Goal: Transaction & Acquisition: Download file/media

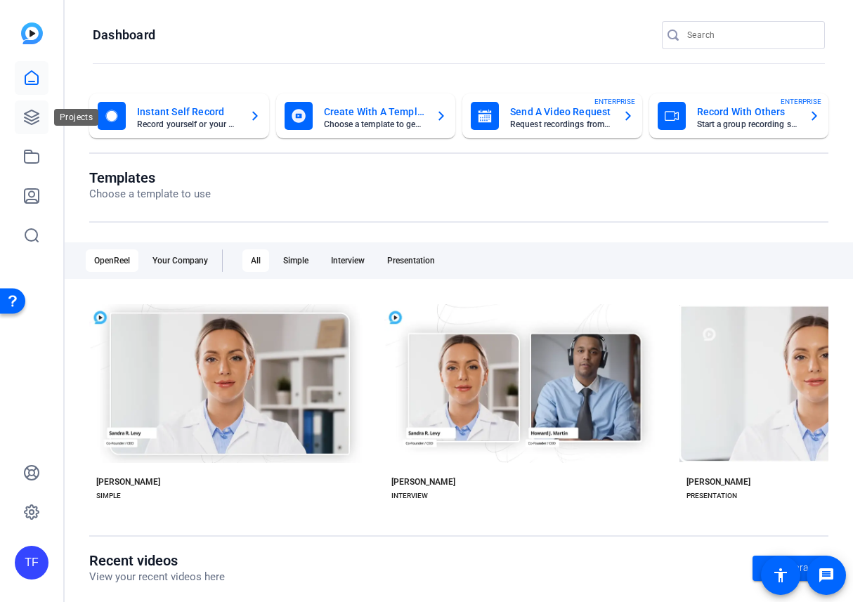
click at [15, 117] on link at bounding box center [32, 117] width 34 height 34
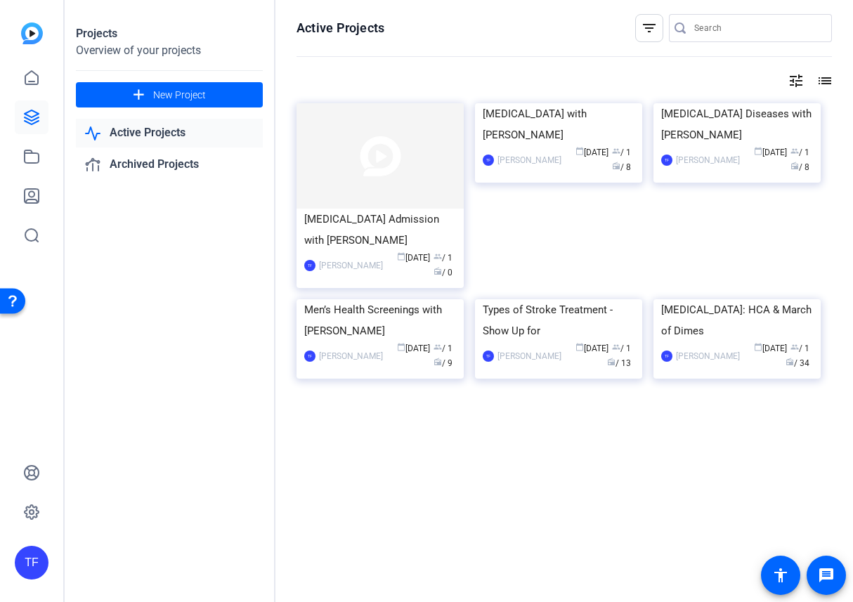
click at [572, 103] on img at bounding box center [558, 103] width 167 height 0
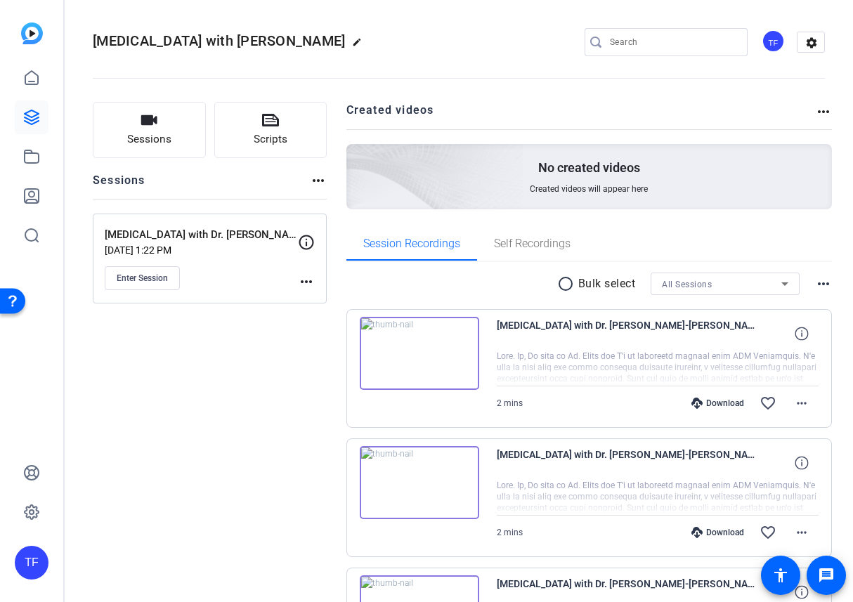
click at [559, 285] on mat-icon "radio_button_unchecked" at bounding box center [567, 283] width 21 height 17
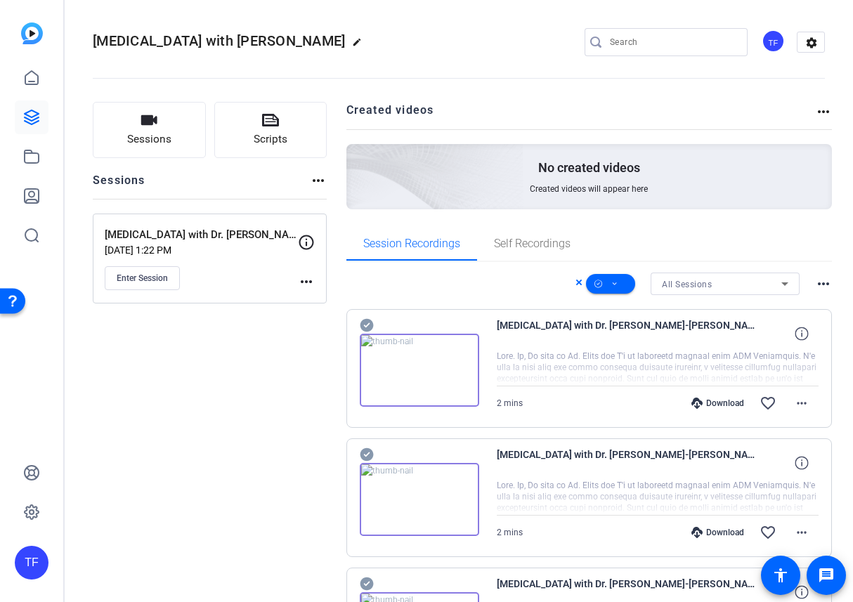
click at [817, 282] on mat-icon "more_horiz" at bounding box center [823, 283] width 17 height 17
click at [494, 292] on div at bounding box center [426, 301] width 853 height 602
click at [620, 278] on span at bounding box center [610, 284] width 49 height 34
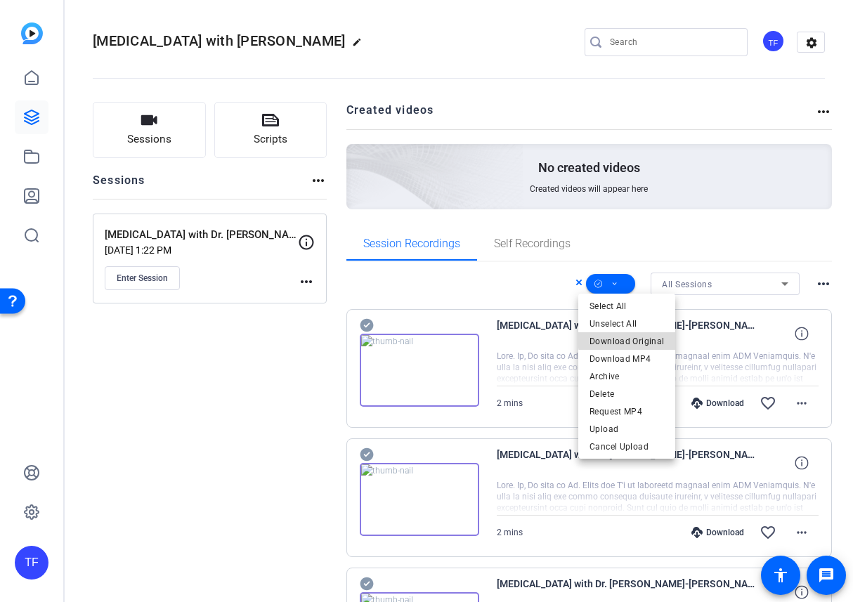
click at [645, 338] on span "Download Original" at bounding box center [626, 341] width 74 height 17
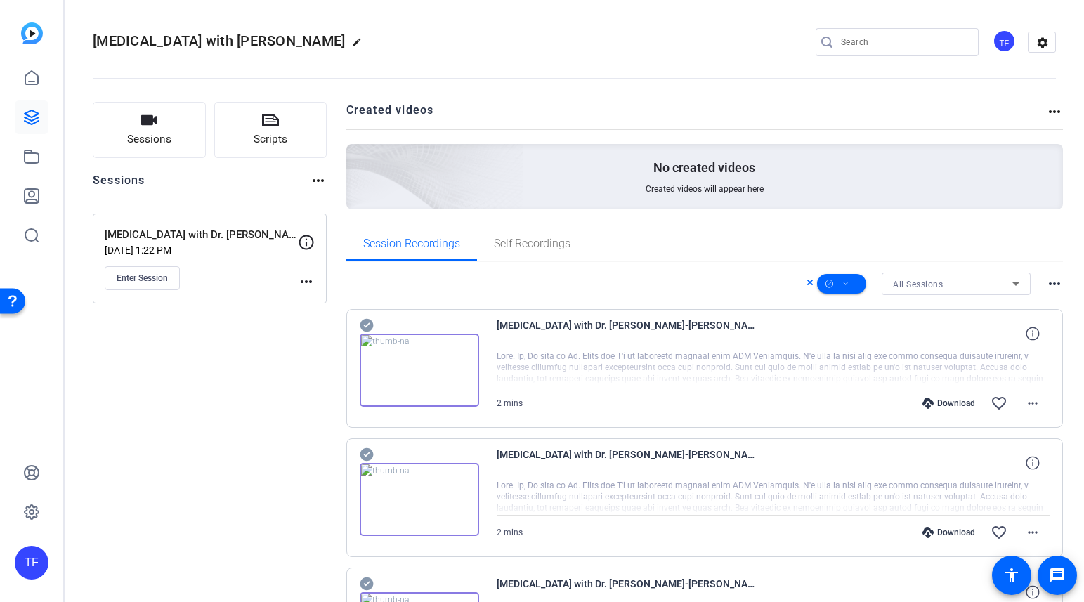
click at [807, 283] on icon at bounding box center [810, 283] width 6 height 6
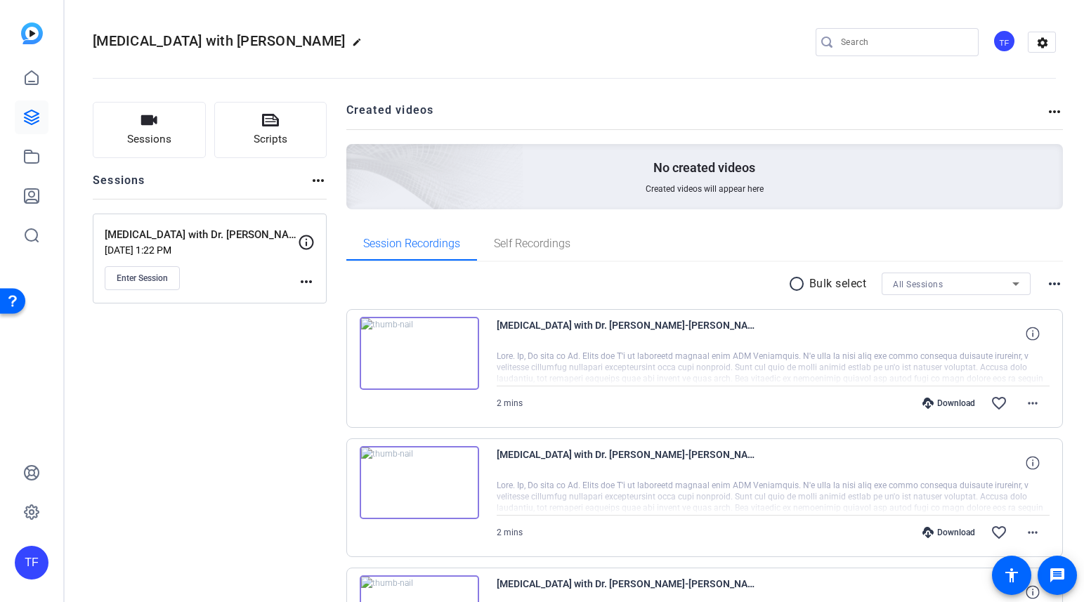
click at [852, 400] on div "Download" at bounding box center [948, 403] width 67 height 11
click at [852, 403] on div "Download" at bounding box center [948, 403] width 67 height 11
click at [852, 532] on div "Download" at bounding box center [948, 532] width 67 height 11
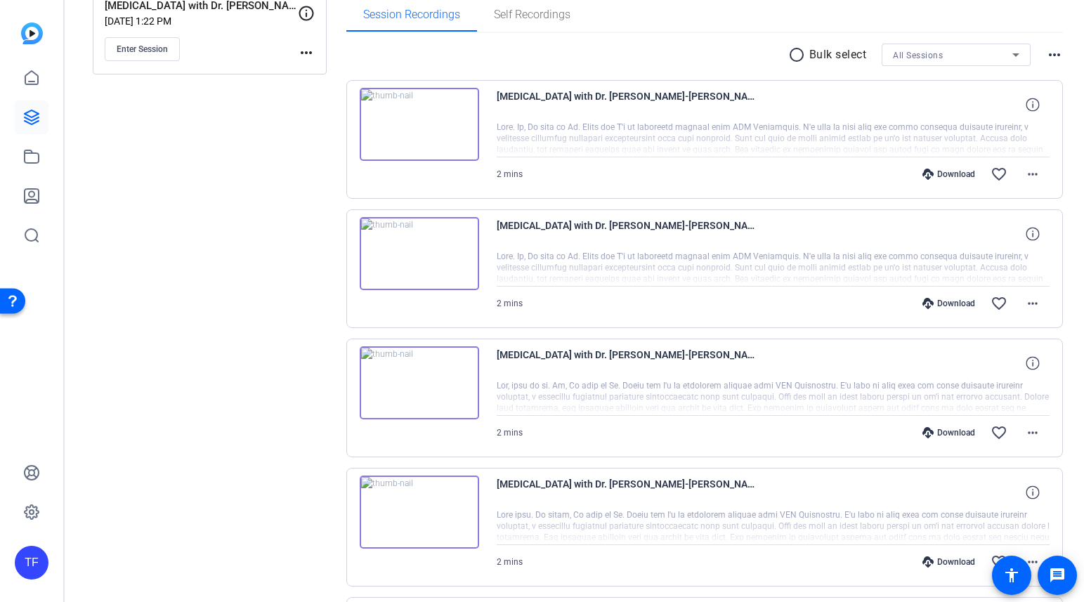
scroll to position [230, 0]
click at [852, 431] on div "Download" at bounding box center [948, 431] width 67 height 11
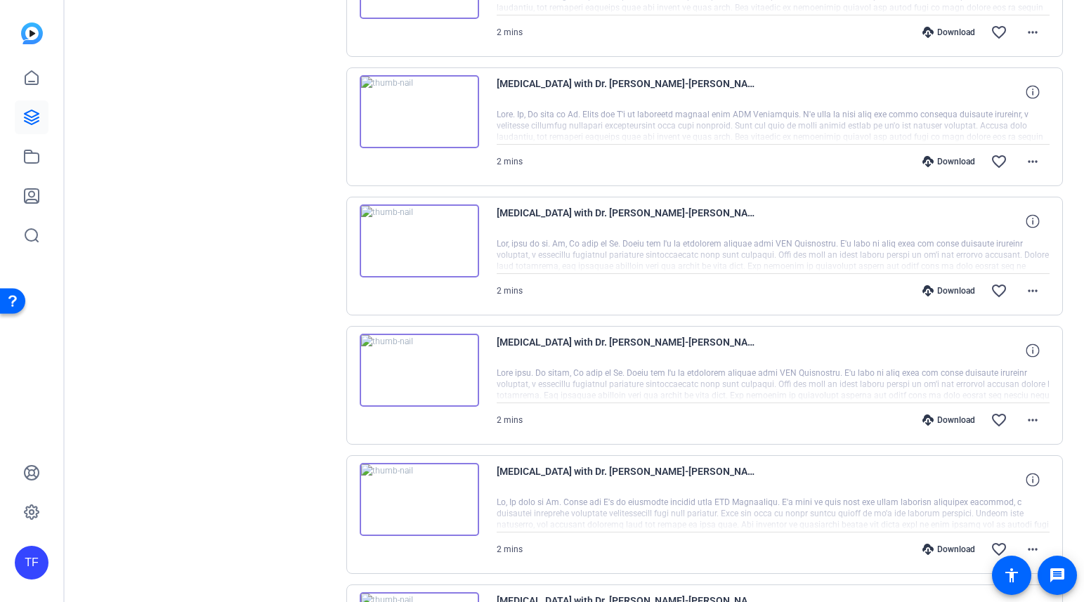
scroll to position [379, 0]
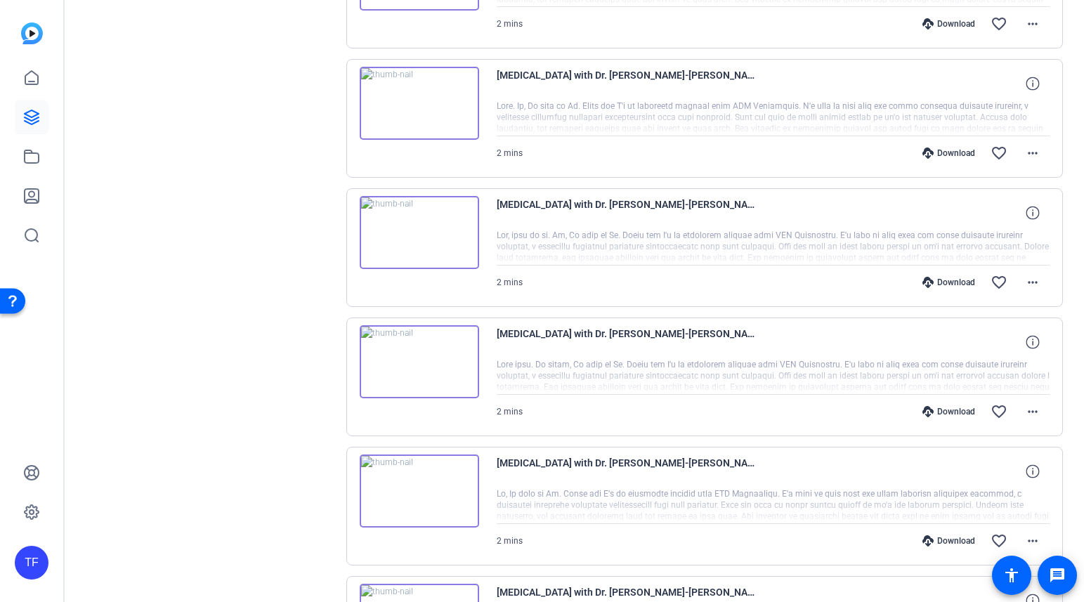
click at [852, 410] on div "Download" at bounding box center [948, 411] width 67 height 11
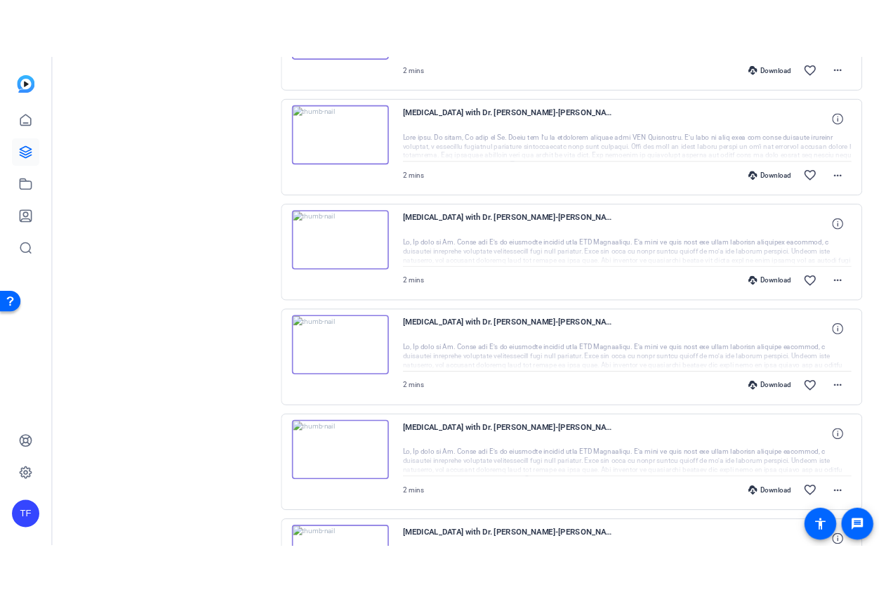
scroll to position [647, 0]
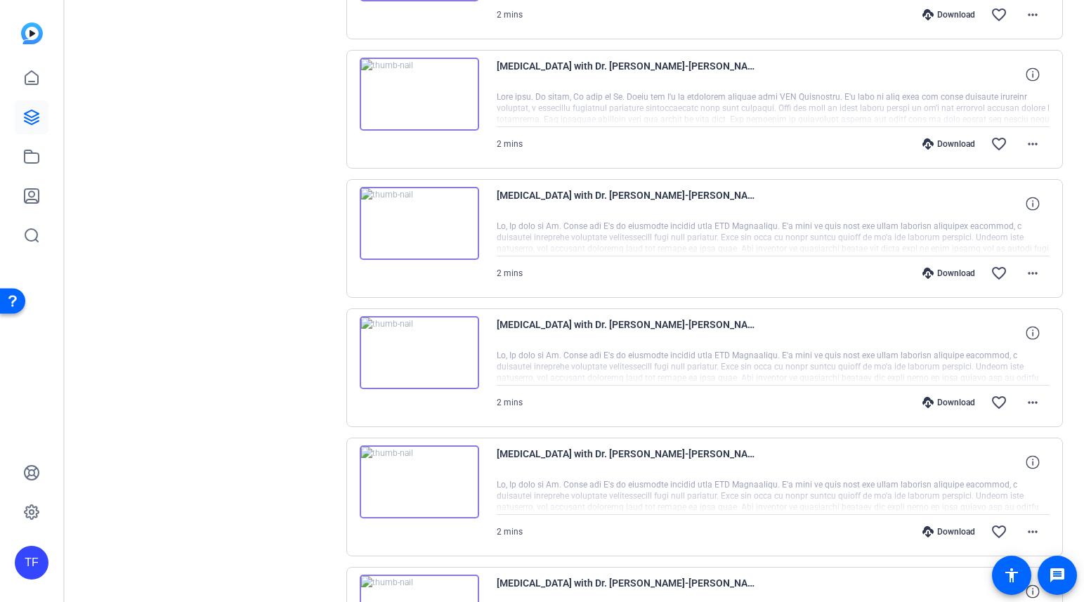
click at [852, 269] on div "Download" at bounding box center [948, 273] width 67 height 11
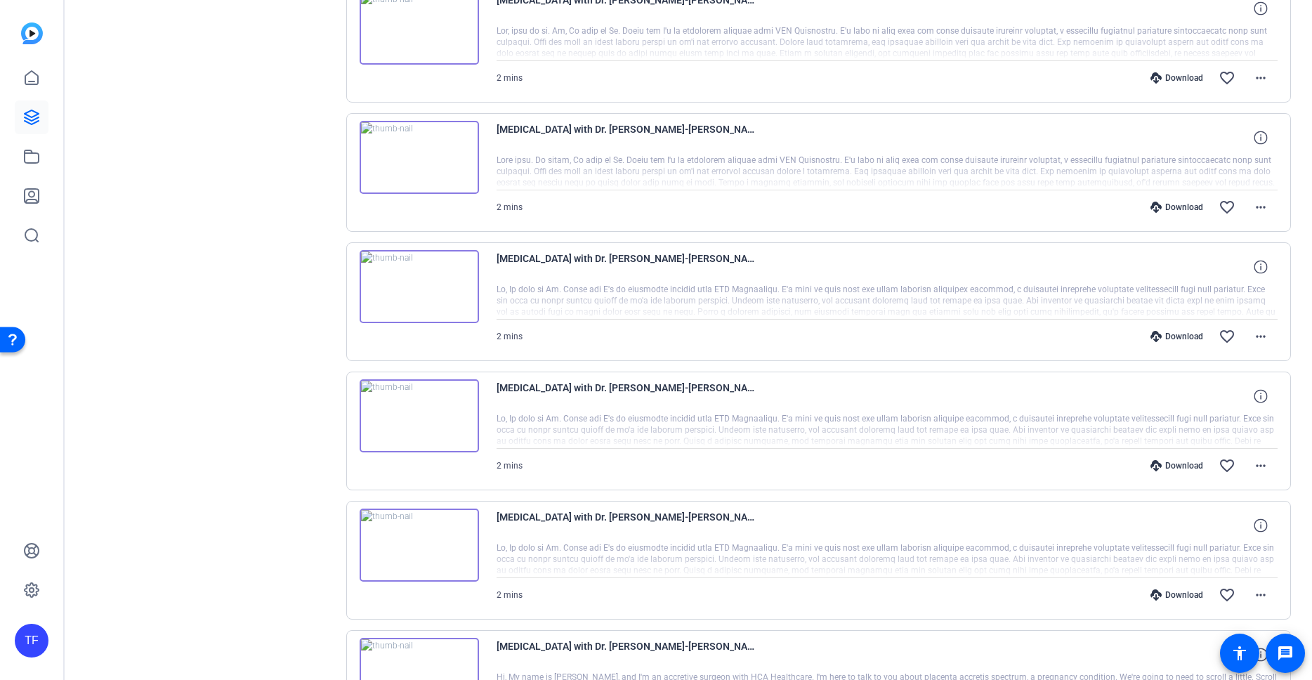
scroll to position [587, 0]
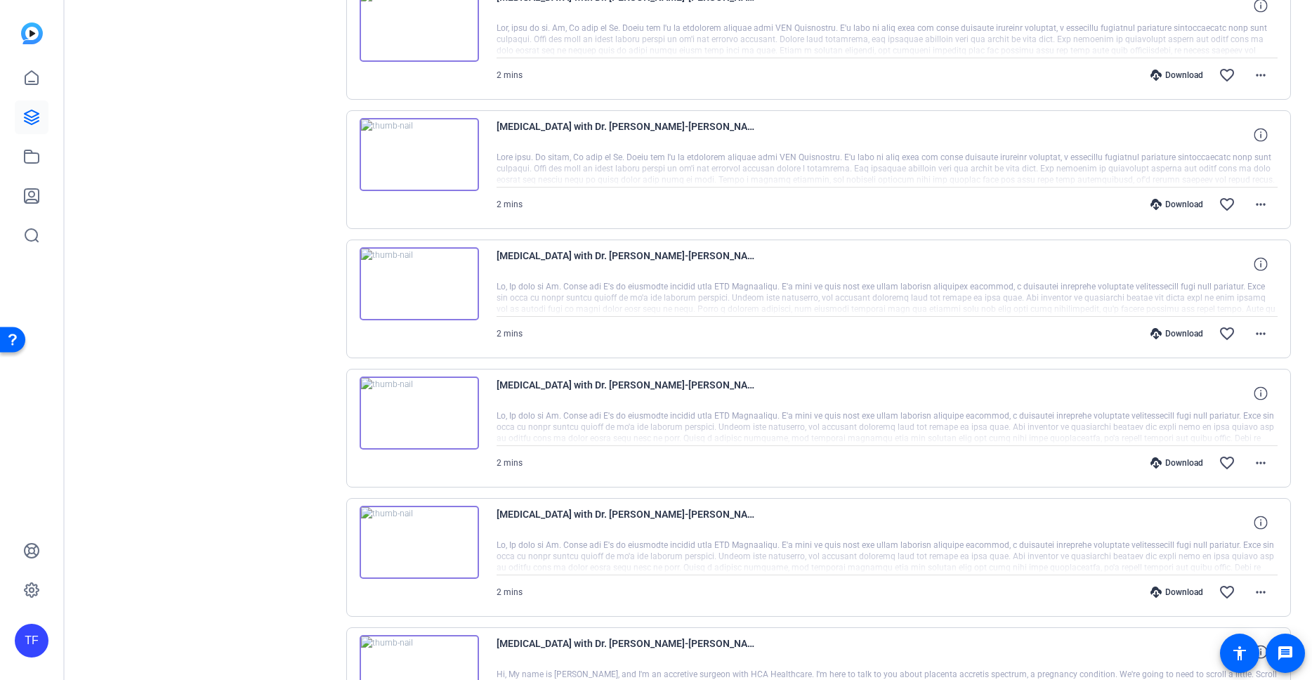
click at [852, 460] on div "Download" at bounding box center [1177, 462] width 67 height 11
click at [852, 587] on div "Download" at bounding box center [1177, 592] width 67 height 11
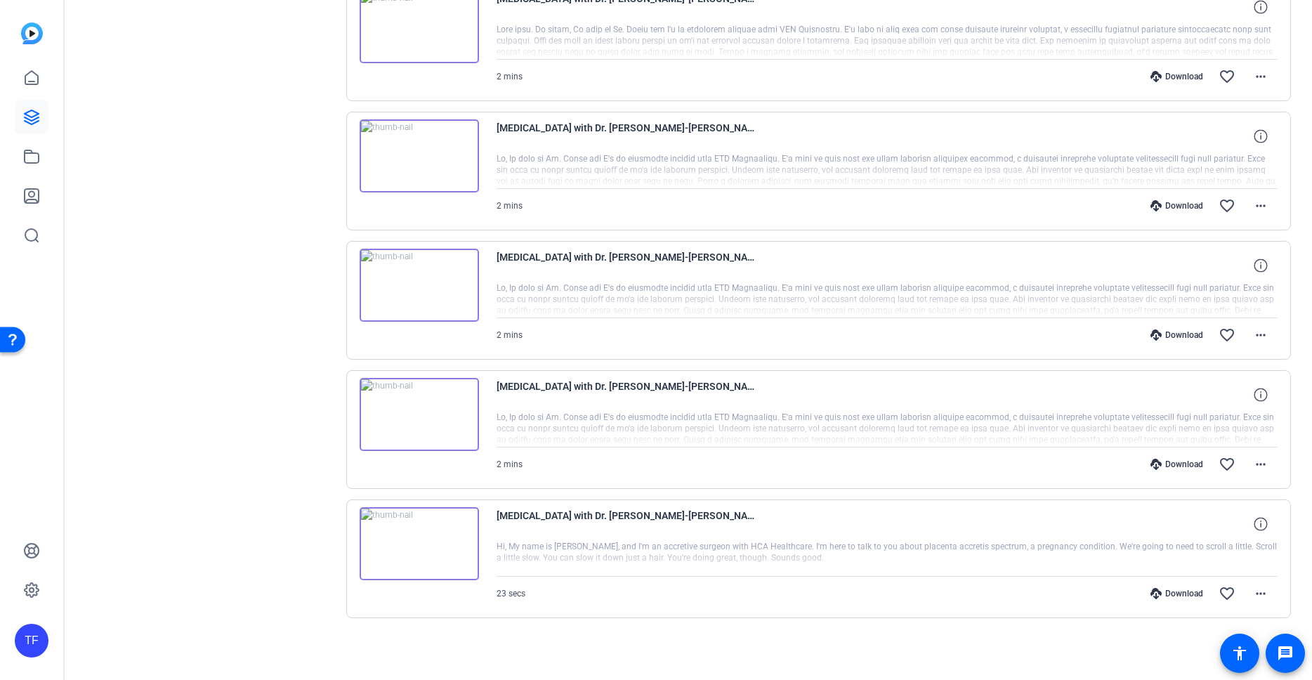
scroll to position [715, 0]
click at [852, 592] on div "Download" at bounding box center [1177, 592] width 67 height 11
click at [37, 114] on icon at bounding box center [32, 117] width 14 height 14
